Goal: Obtain resource: Download file/media

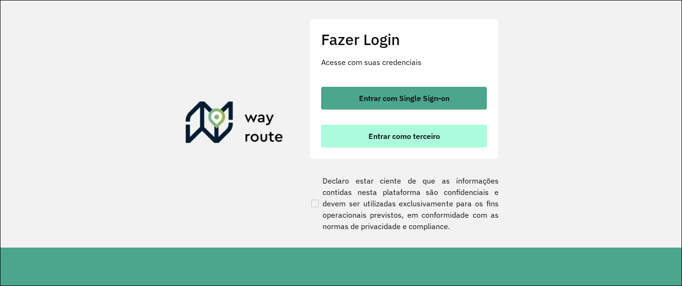
click at [384, 137] on span "Entrar como terceiro" at bounding box center [404, 136] width 72 height 8
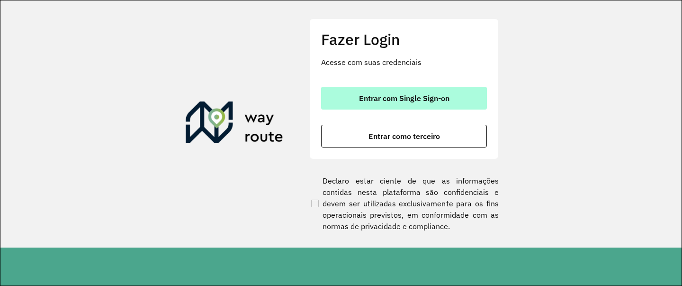
click at [394, 100] on span "Entrar com Single Sign-on" at bounding box center [404, 98] width 90 height 8
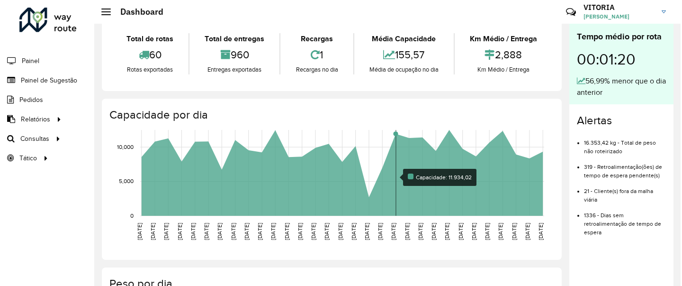
scroll to position [54, 0]
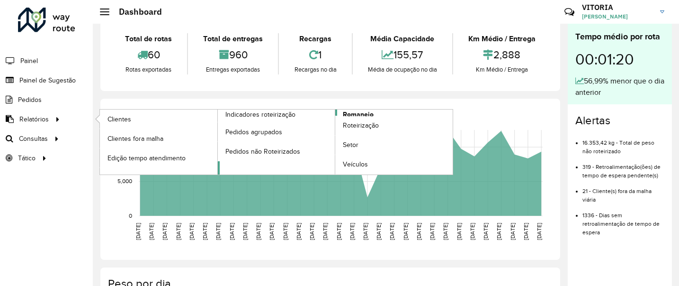
click at [369, 113] on span "Romaneio" at bounding box center [358, 114] width 31 height 10
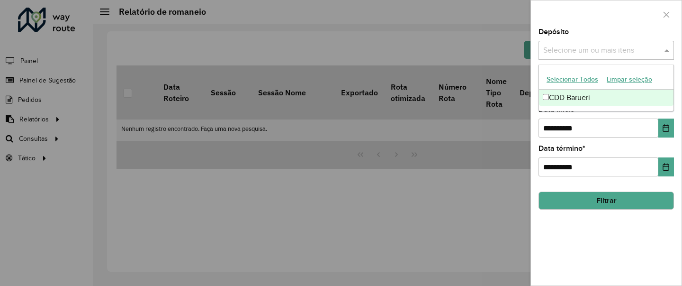
click at [588, 52] on input "text" at bounding box center [601, 50] width 121 height 11
click at [585, 99] on div "CDD Barueri" at bounding box center [606, 98] width 134 height 16
click at [624, 115] on div "**********" at bounding box center [605, 121] width 135 height 31
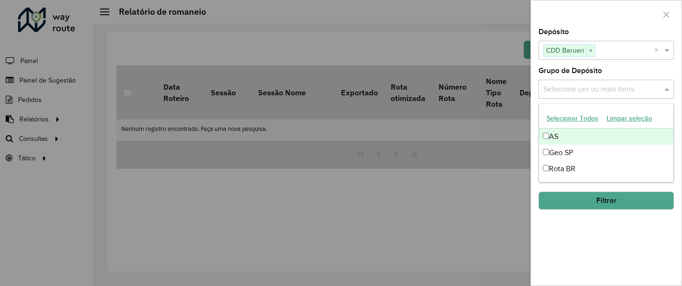
click at [607, 83] on div "Selecione um ou mais itens" at bounding box center [605, 89] width 135 height 19
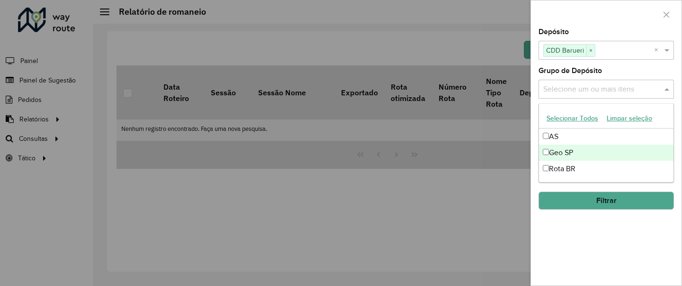
click at [582, 152] on div "Geo SP" at bounding box center [606, 152] width 134 height 16
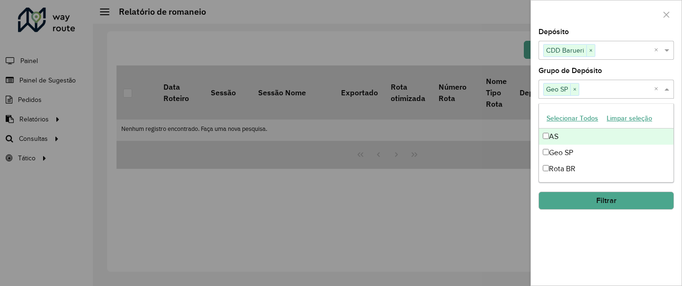
click at [621, 66] on div "**********" at bounding box center [606, 156] width 151 height 257
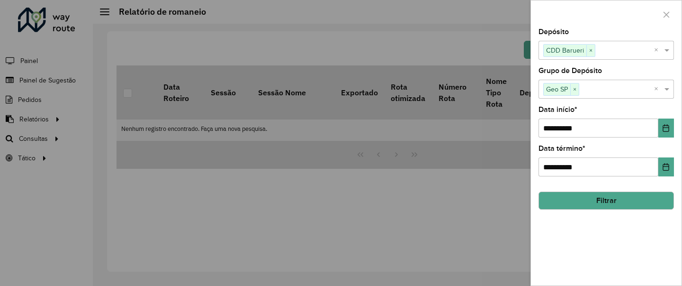
click at [606, 201] on button "Filtrar" at bounding box center [605, 200] width 135 height 18
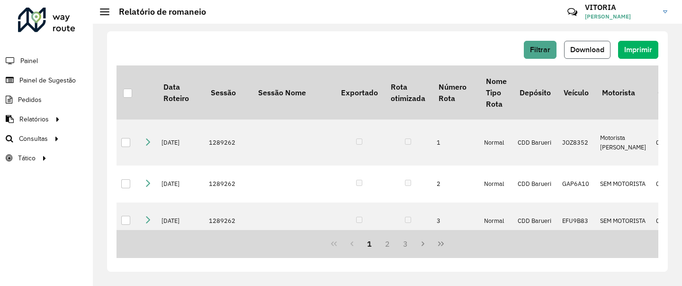
click at [581, 49] on span "Download" at bounding box center [587, 49] width 34 height 8
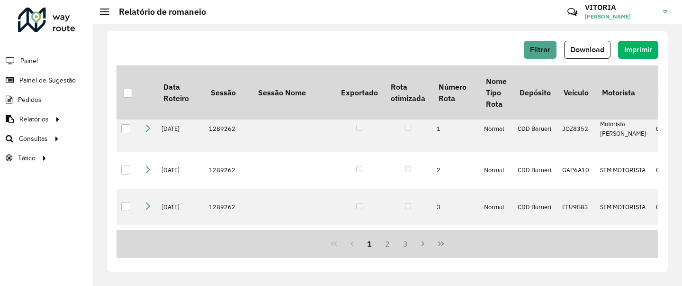
scroll to position [11, 0]
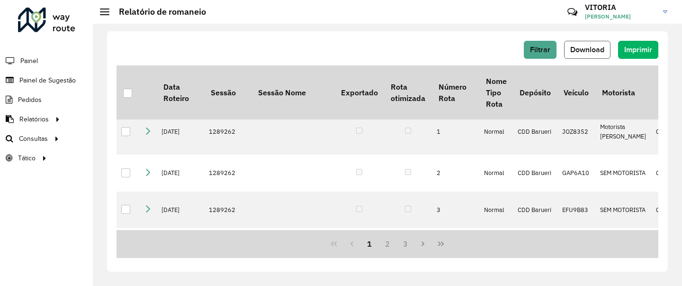
click at [596, 47] on span "Download" at bounding box center [587, 49] width 34 height 8
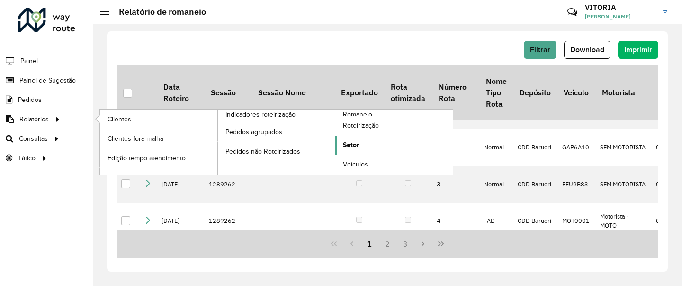
click at [363, 145] on link "Setor" at bounding box center [393, 144] width 117 height 19
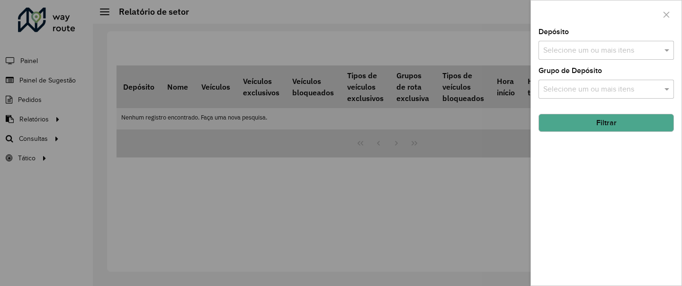
click at [596, 45] on input "text" at bounding box center [601, 50] width 121 height 11
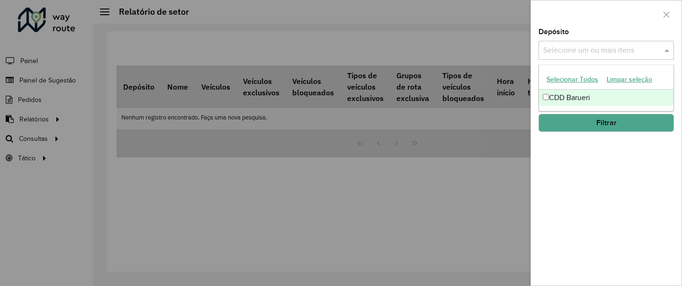
click at [568, 93] on div "CDD Barueri" at bounding box center [606, 98] width 134 height 16
click at [616, 158] on div "Depósito Selecione um ou mais itens CDD Barueri × × Grupo de Depósito Selecione…" at bounding box center [606, 156] width 151 height 257
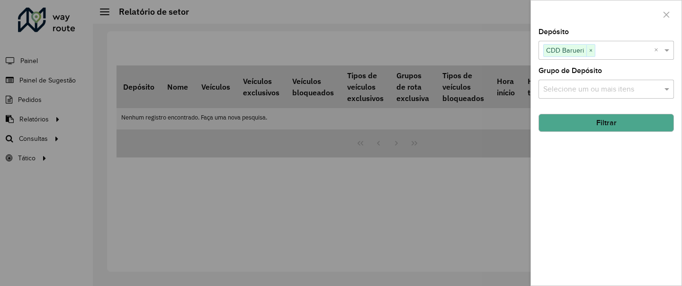
click at [604, 99] on div "Depósito Selecione um ou mais itens CDD Barueri × × Grupo de Depósito Selecione…" at bounding box center [606, 156] width 151 height 257
click at [592, 92] on input "text" at bounding box center [601, 89] width 121 height 11
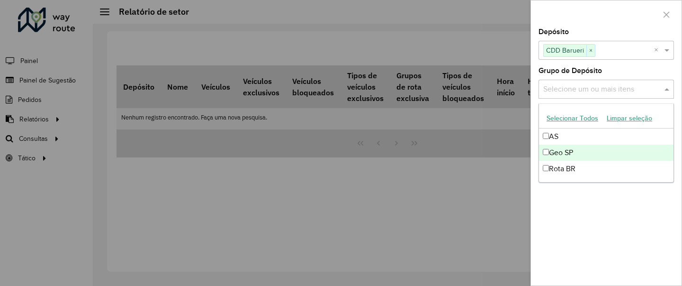
click at [573, 147] on div "Geo SP" at bounding box center [606, 152] width 134 height 16
click at [586, 224] on div "Depósito Selecione um ou mais itens CDD Barueri × × Grupo de Depósito Selecione…" at bounding box center [606, 156] width 151 height 257
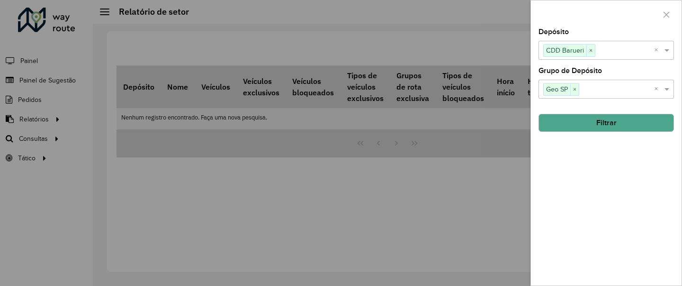
click at [613, 125] on button "Filtrar" at bounding box center [605, 123] width 135 height 18
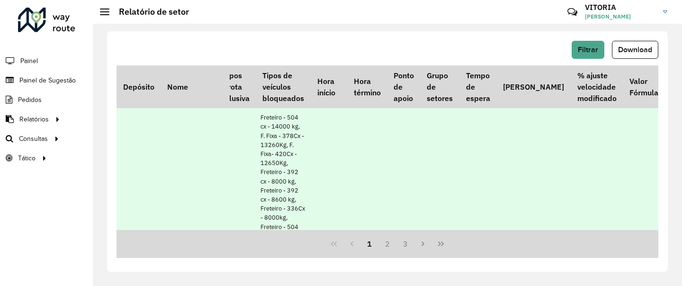
scroll to position [0, 83]
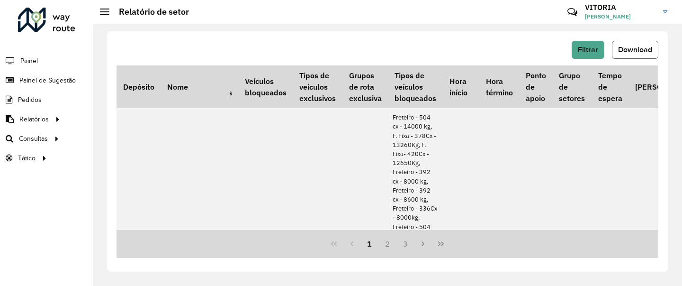
click at [638, 53] on span "Download" at bounding box center [635, 49] width 34 height 8
